Goal: Check status: Check status

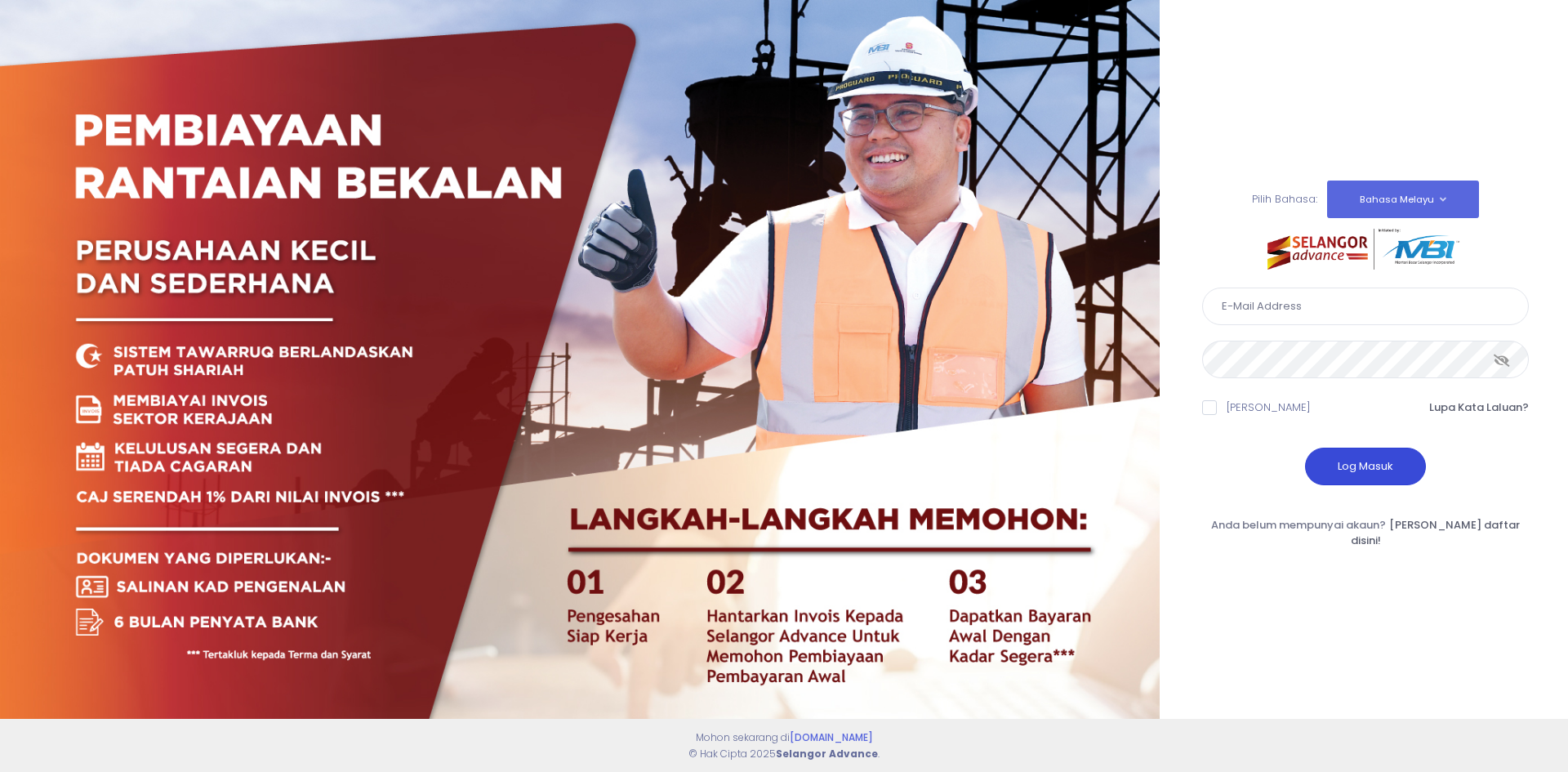
type input "admin@oregroup.my"
click at [1369, 470] on button "Log Masuk" at bounding box center [1365, 466] width 121 height 37
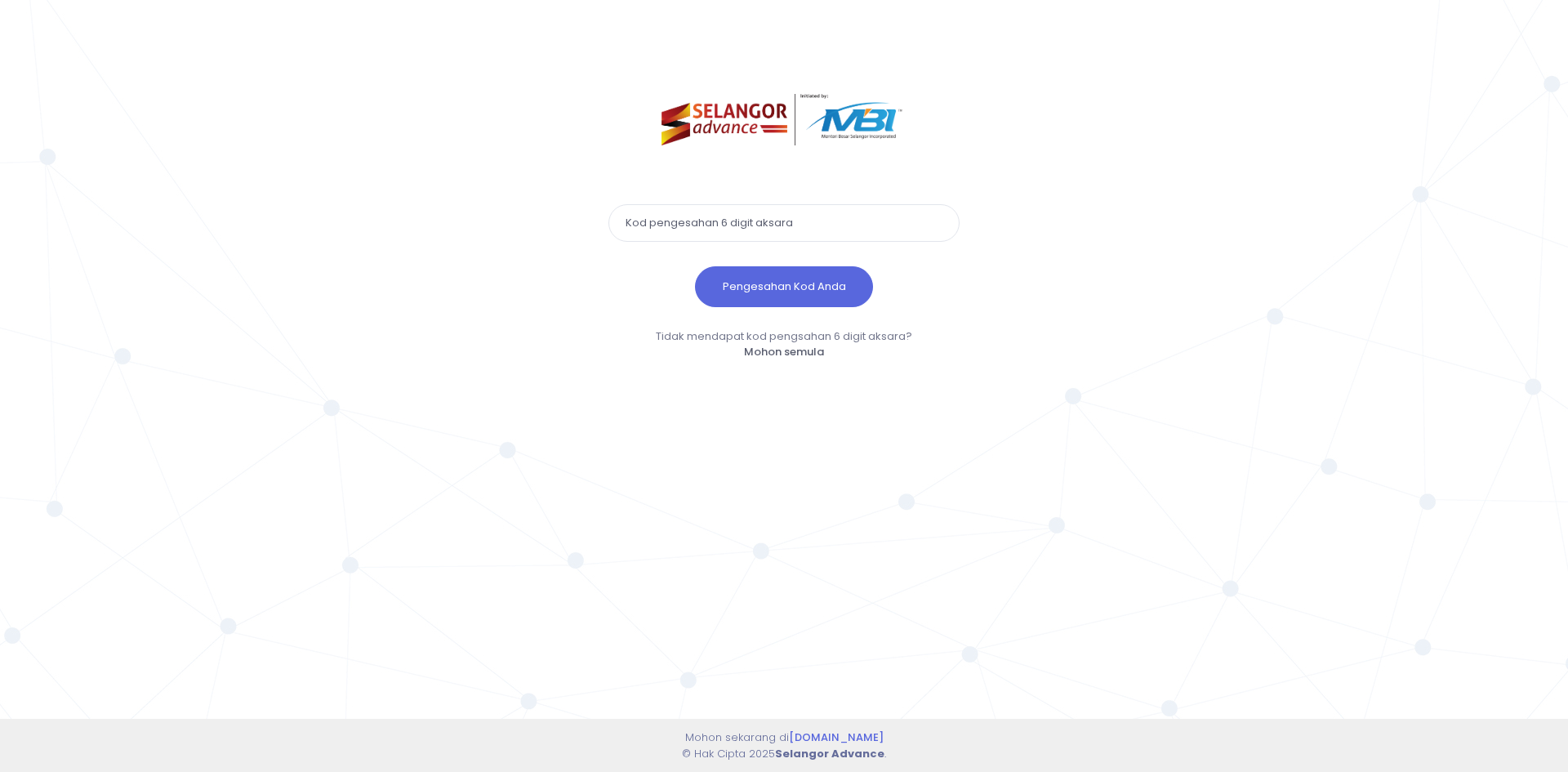
click at [709, 224] on input "text" at bounding box center [784, 223] width 351 height 37
type input "823069"
click at [695, 266] on button "Pengesahan Kod Anda" at bounding box center [784, 286] width 178 height 41
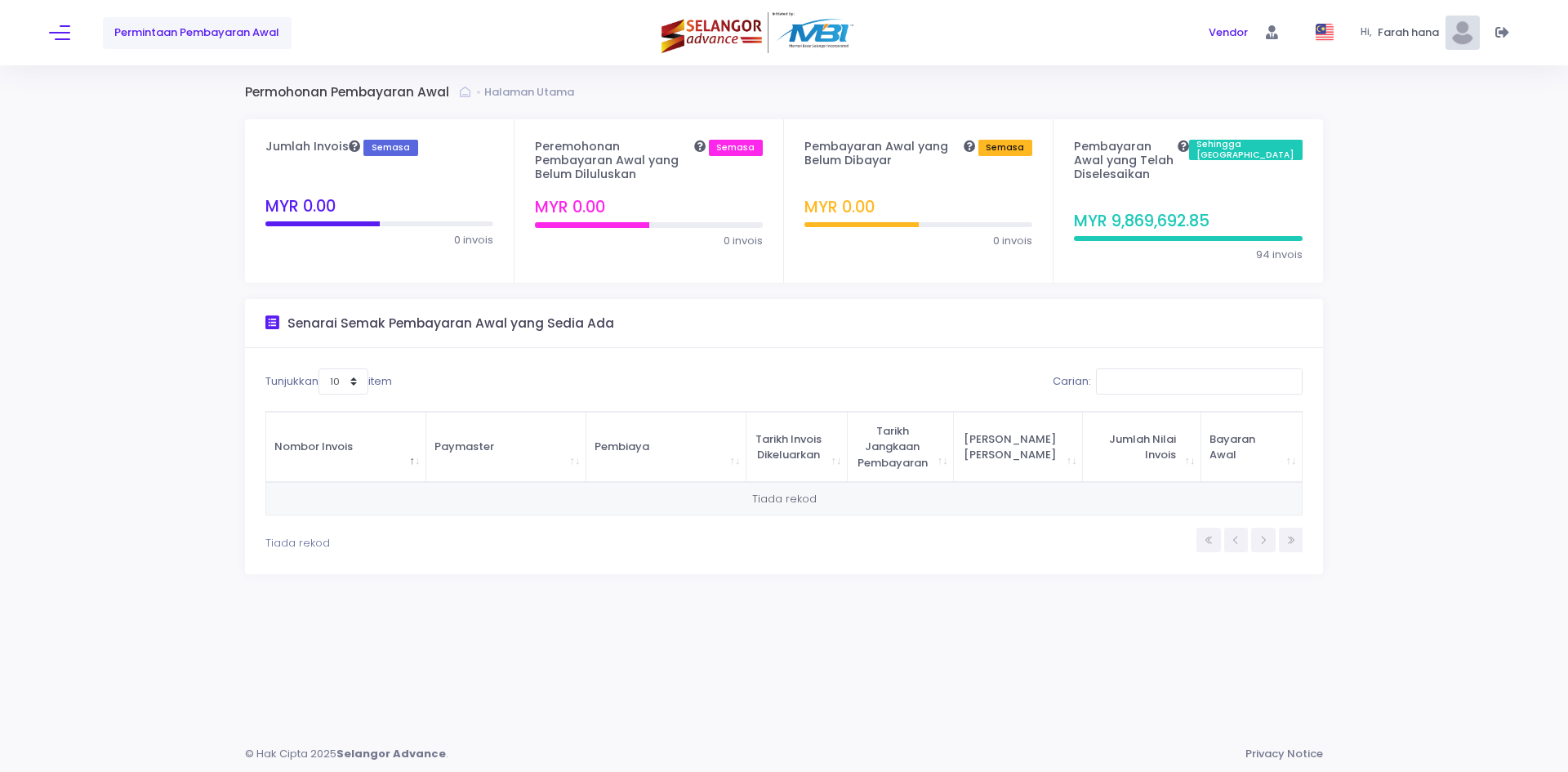
click at [48, 30] on div "Permintaan Pembayaran Awal Vendor Vendor Hi," at bounding box center [784, 32] width 1568 height 65
click at [58, 32] on span at bounding box center [59, 33] width 21 height 2
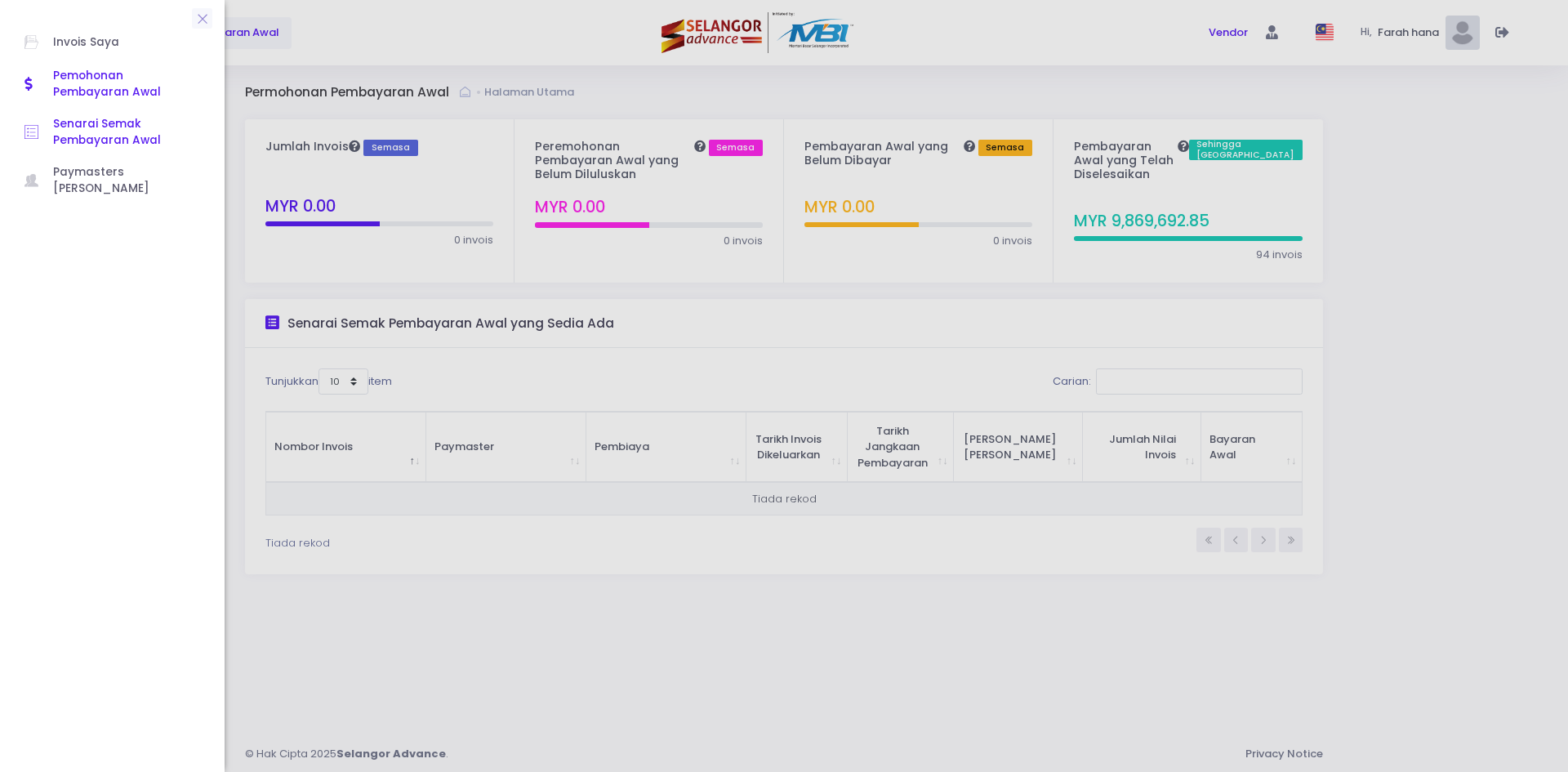
click at [97, 130] on span "Senarai Semak Pembayaran Awal" at bounding box center [126, 133] width 147 height 34
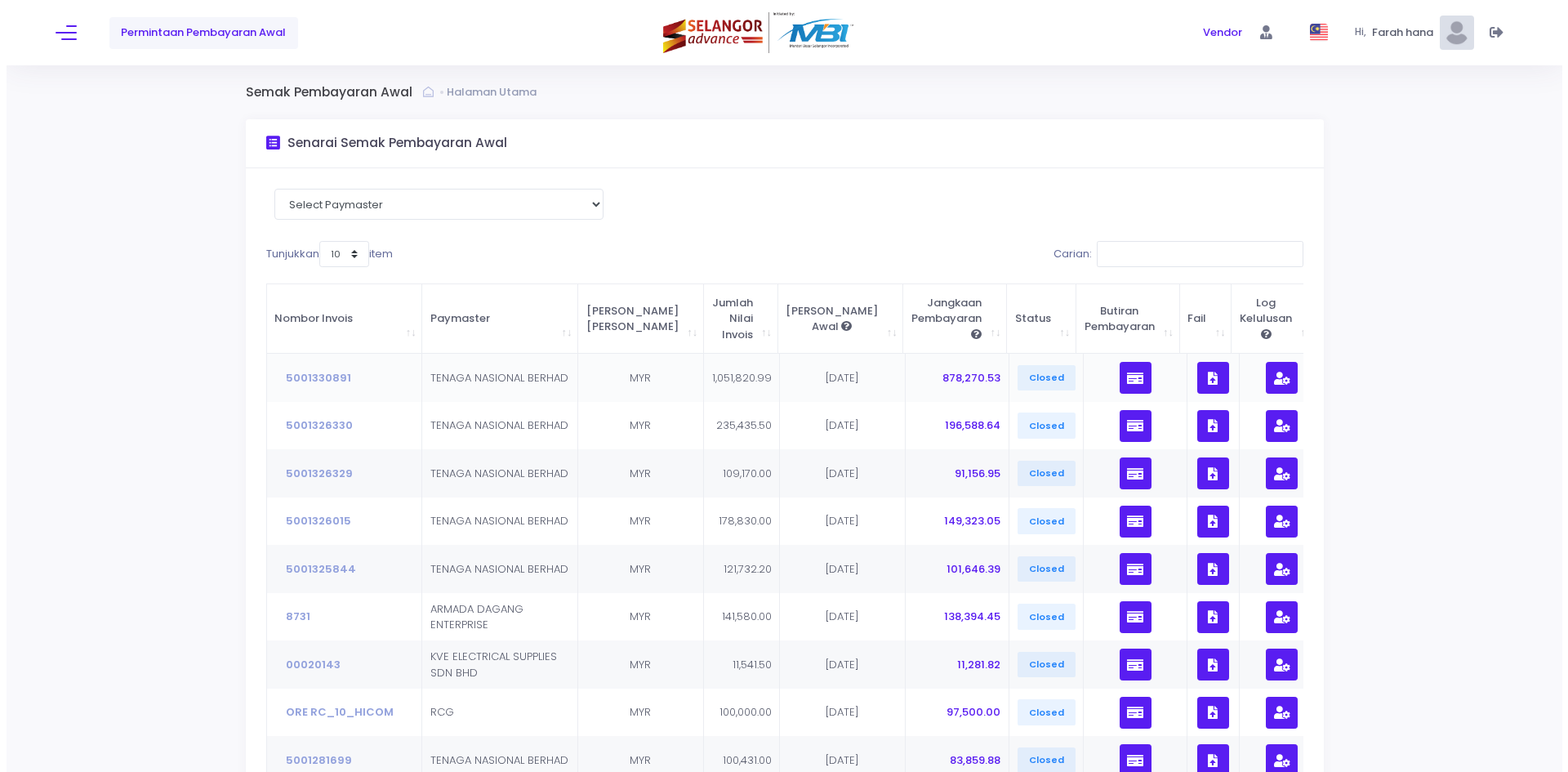
scroll to position [164, 0]
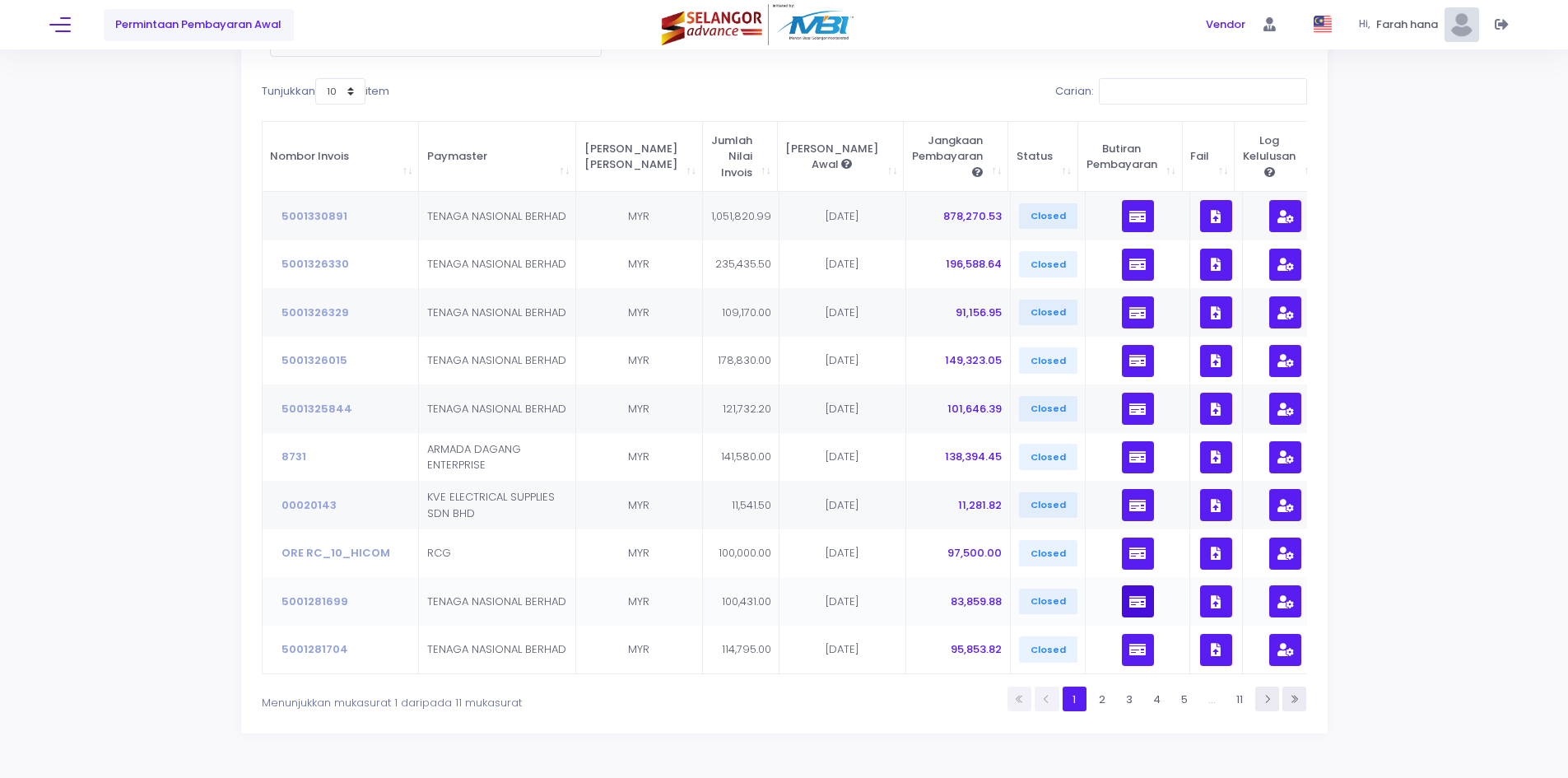
click at [1129, 601] on icon "button" at bounding box center [1137, 601] width 16 height 0
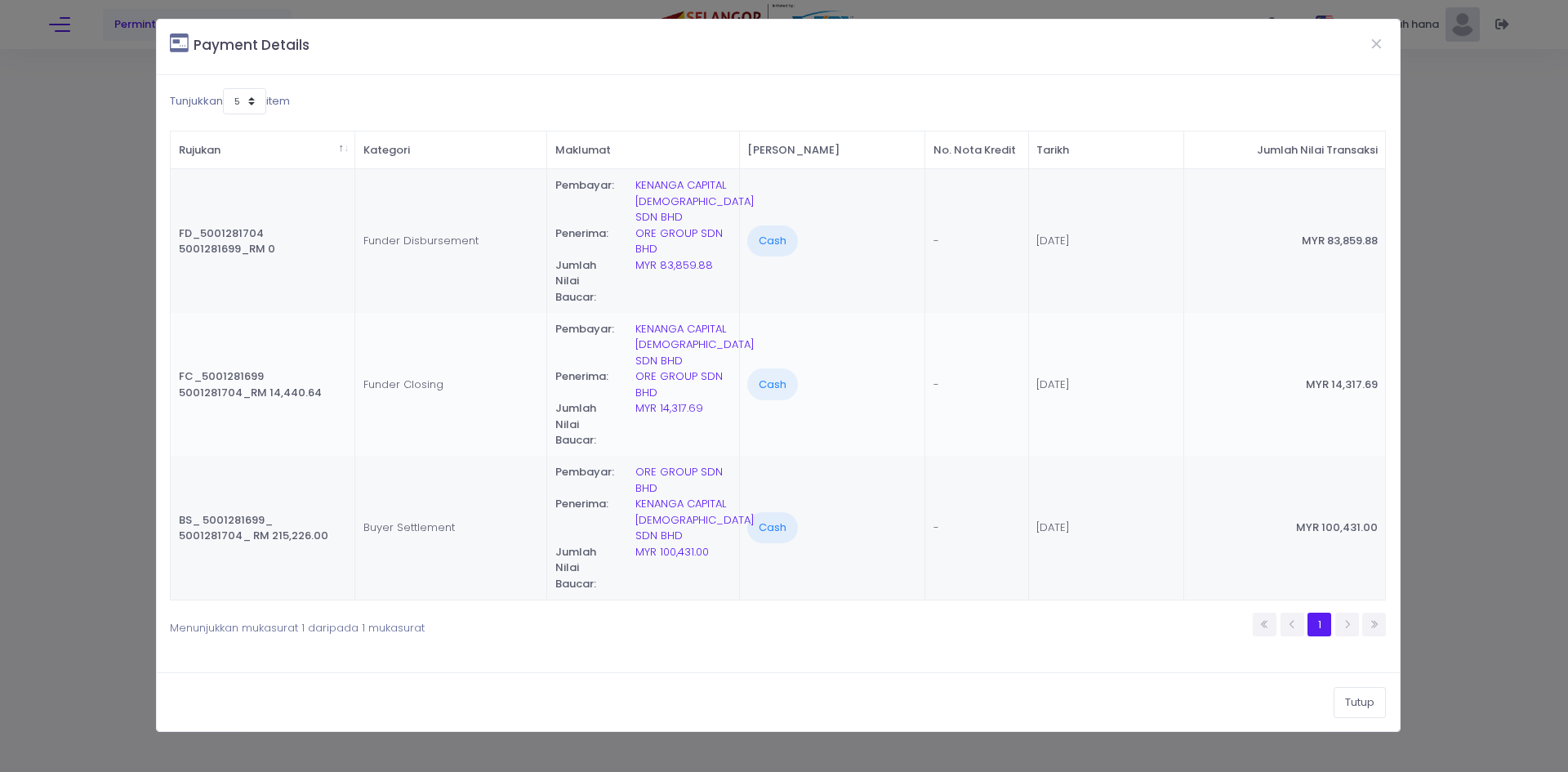
click at [767, 391] on td "Cash" at bounding box center [832, 385] width 186 height 144
